Goal: Check status

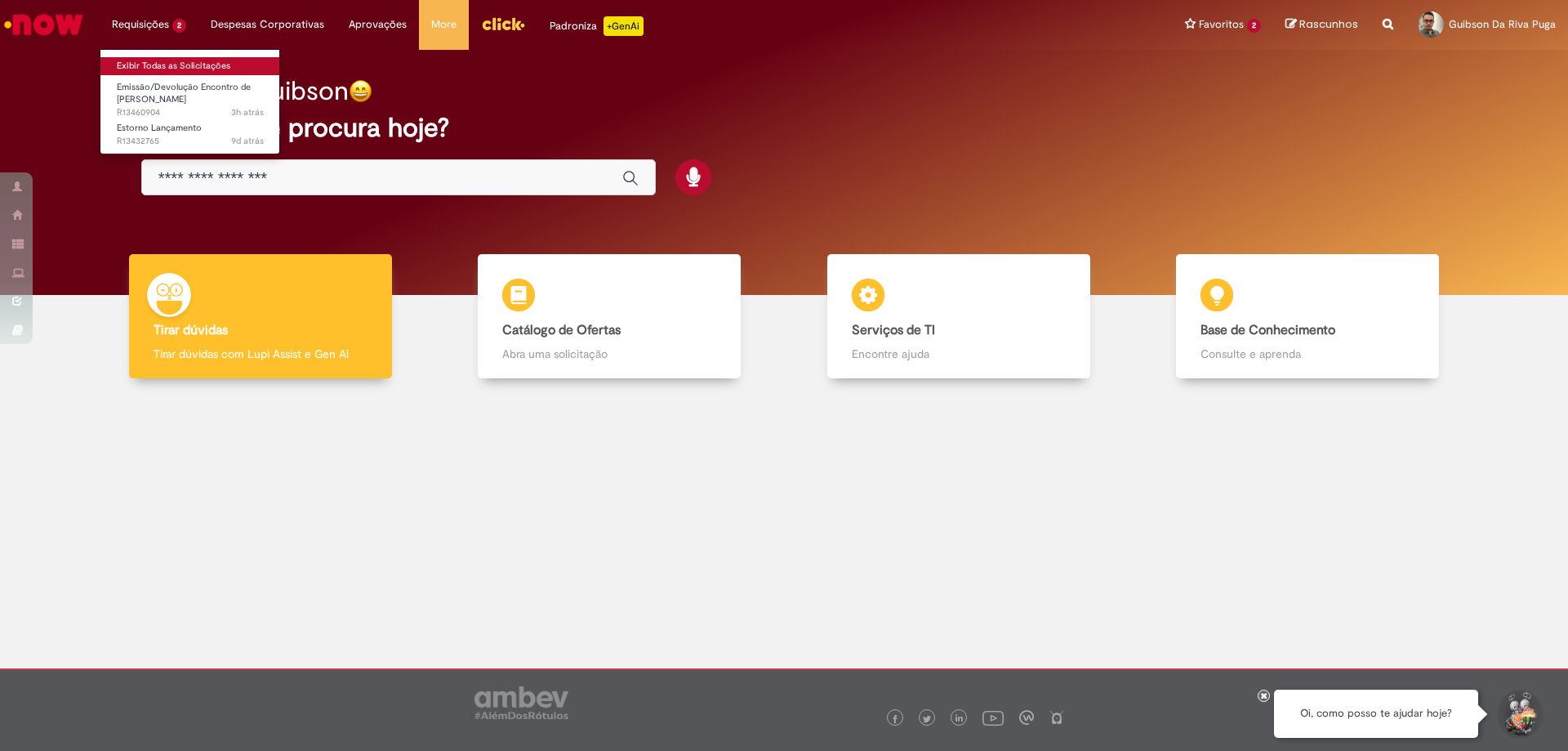
click at [151, 68] on link "Exibir Todas as Solicitações" at bounding box center [190, 66] width 180 height 18
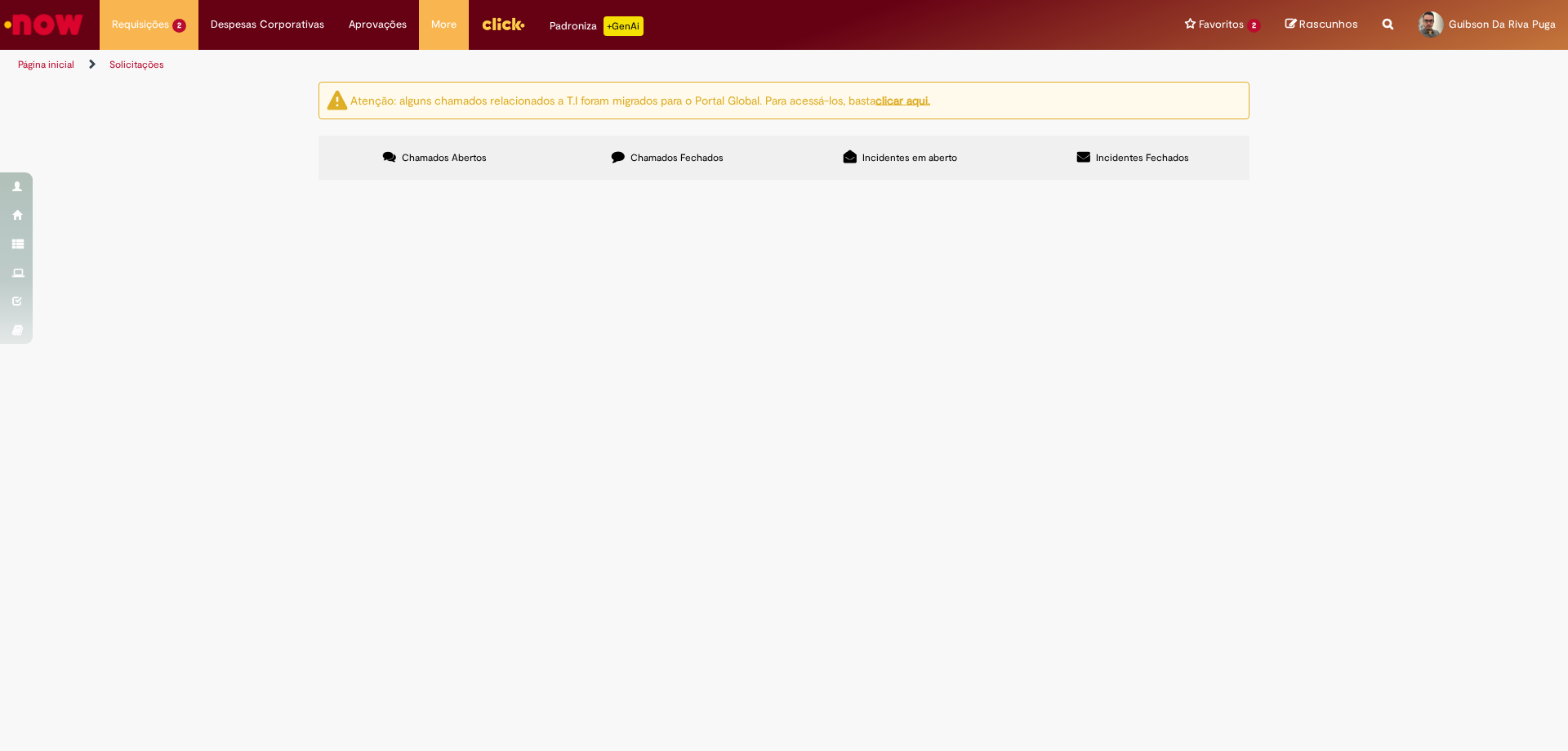
click at [665, 154] on span "Chamados Fechados" at bounding box center [677, 157] width 93 height 13
drag, startPoint x: 596, startPoint y: 547, endPoint x: 620, endPoint y: 548, distance: 24.0
click at [0, 0] on span "Boa tarde, tudo bem? Efeuamos o lançamento da nfe de devolução 37987-3 em maio/…" at bounding box center [0, 0] width 0 height 0
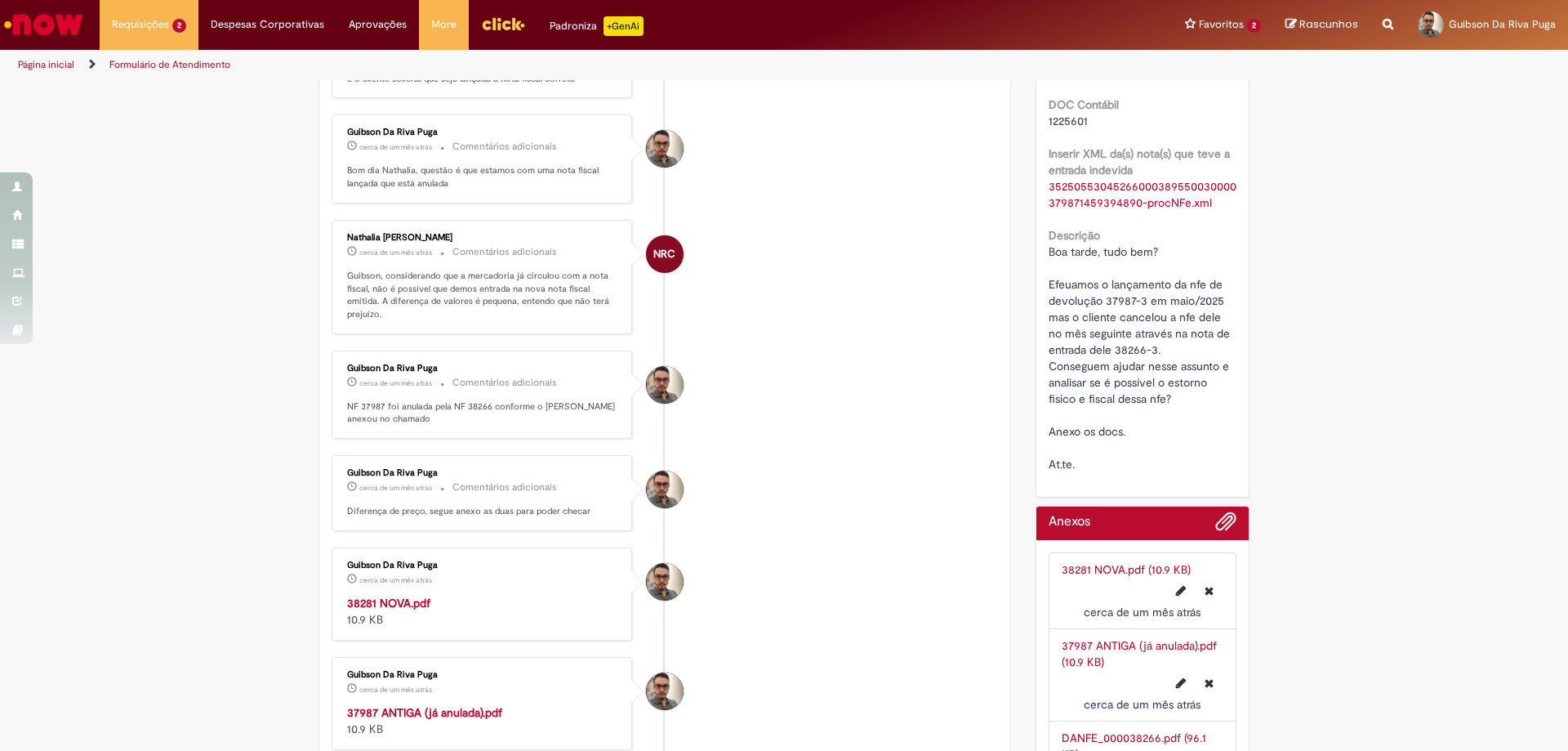
scroll to position [654, 0]
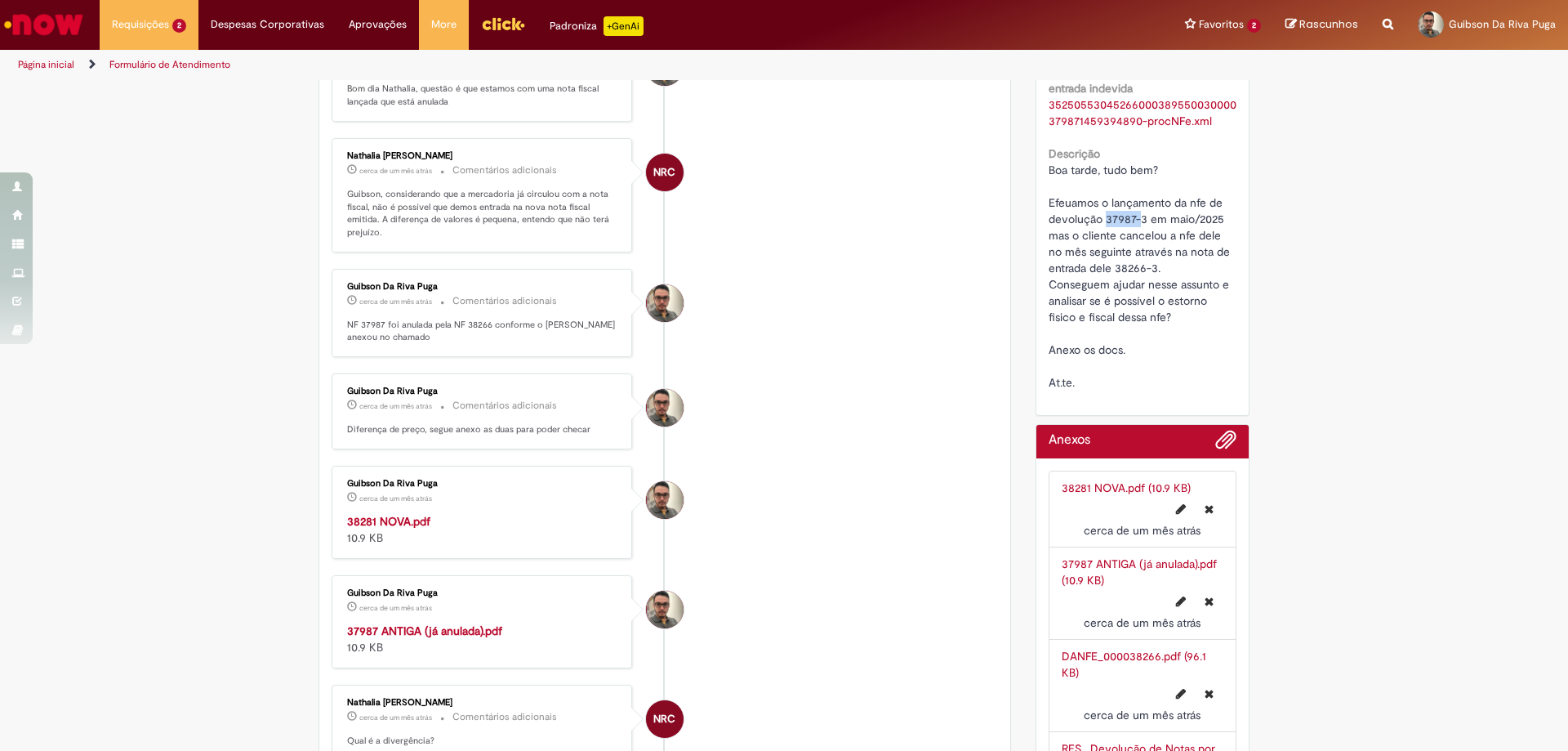
drag, startPoint x: 1099, startPoint y: 219, endPoint x: 1130, endPoint y: 218, distance: 31.0
click at [1130, 218] on span "Boa tarde, tudo bem? Efeuamos o lançamento da nfe de devolução 37987-3 em maio/…" at bounding box center [1141, 276] width 185 height 227
copy span "37987"
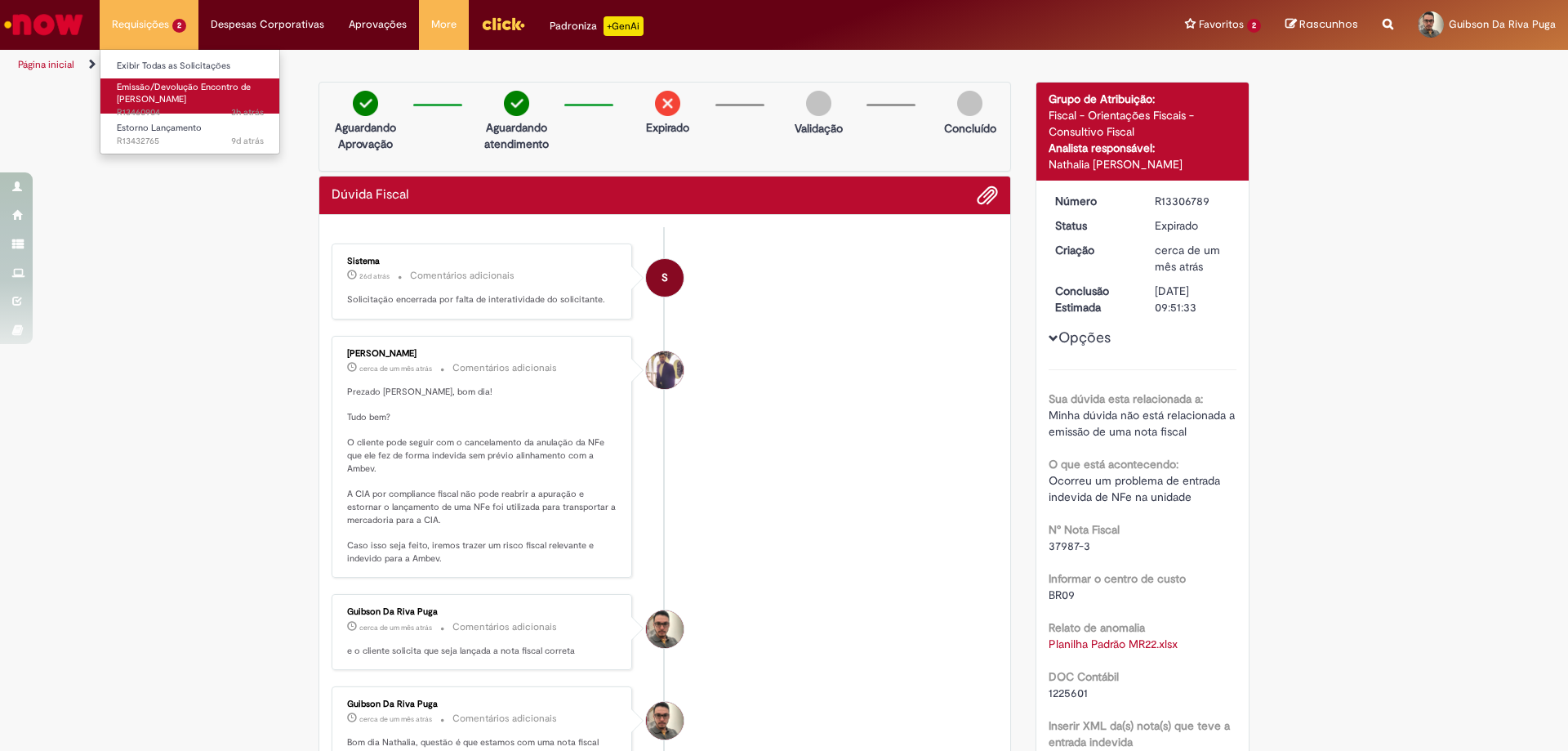
click at [158, 86] on span "Emissão/Devolução Encontro de [PERSON_NAME]" at bounding box center [184, 93] width 134 height 25
